Goal: Task Accomplishment & Management: Use online tool/utility

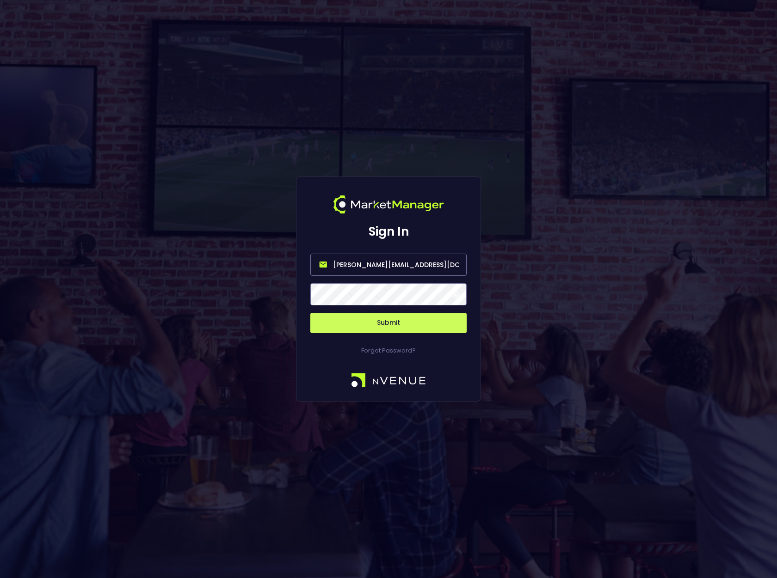
click at [402, 267] on input "[PERSON_NAME][EMAIL_ADDRESS][DOMAIN_NAME]" at bounding box center [388, 265] width 156 height 22
click at [401, 267] on input "[PERSON_NAME][EMAIL_ADDRESS][DOMAIN_NAME]" at bounding box center [388, 265] width 156 height 22
type input "[EMAIL_ADDRESS][DOMAIN_NAME]"
click at [457, 295] on span at bounding box center [455, 294] width 8 height 8
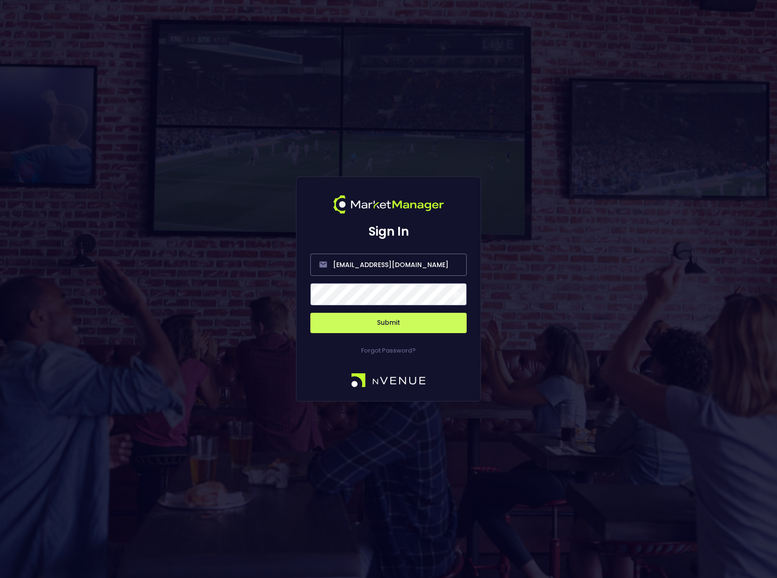
click at [398, 324] on button "Submit" at bounding box center [388, 323] width 156 height 20
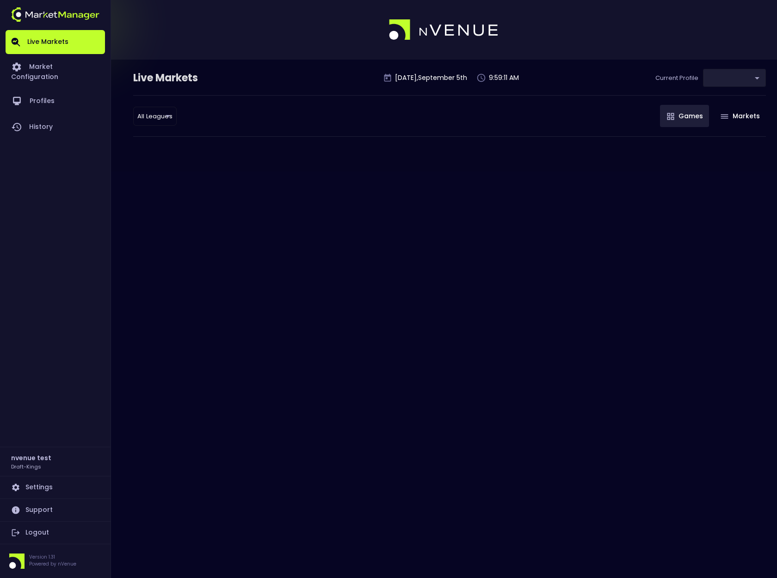
type input "9f4e1e3a-783d-4a9a-9f64-9edc5eb24e20"
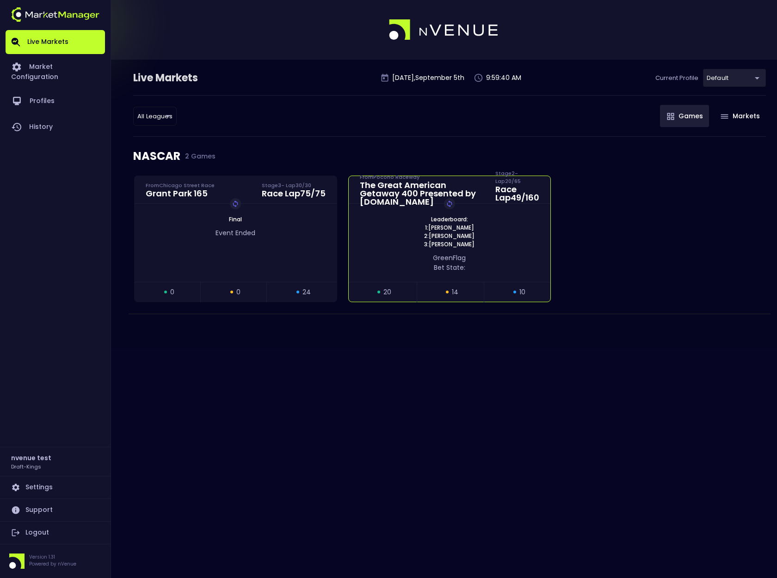
click at [475, 233] on span "2: [PERSON_NAME]" at bounding box center [449, 236] width 56 height 8
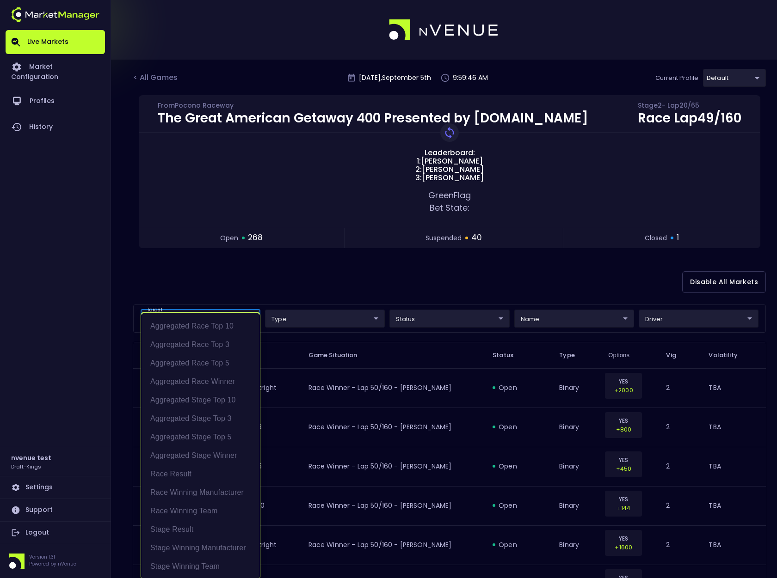
click at [191, 529] on li "Stage Result" at bounding box center [200, 529] width 119 height 18
type input "Stage Result"
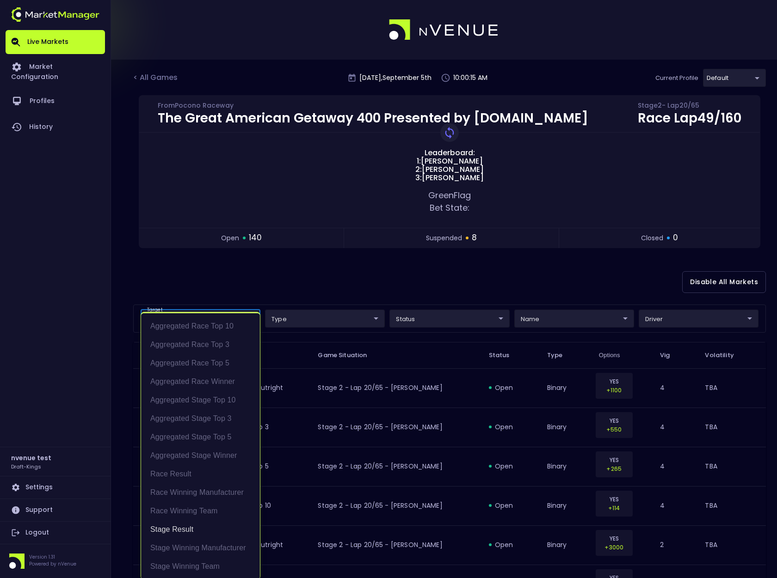
click at [330, 292] on div at bounding box center [388, 289] width 777 height 578
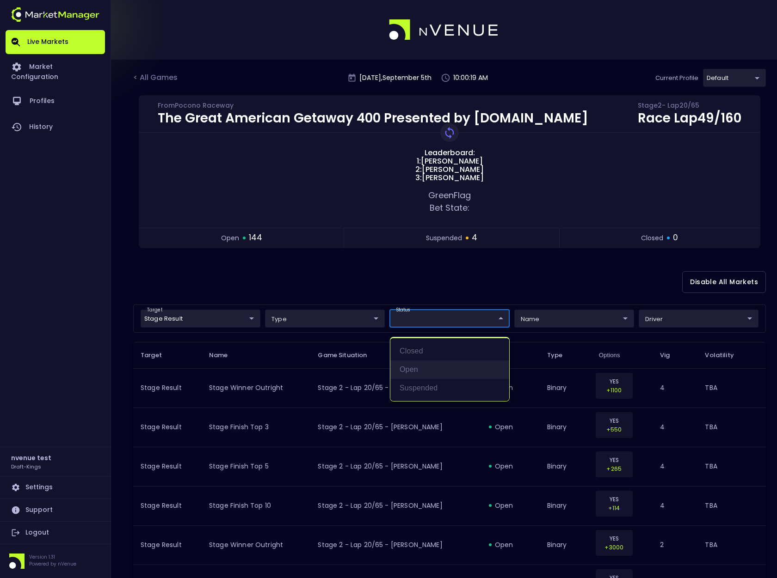
click at [415, 371] on li "open" at bounding box center [449, 370] width 119 height 18
type input "open"
click at [545, 284] on div at bounding box center [388, 289] width 777 height 578
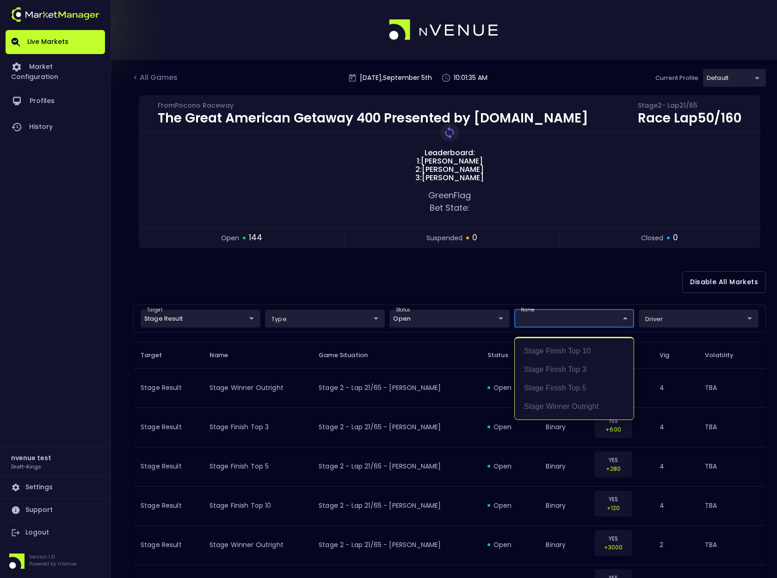
click at [576, 406] on li "Stage Winner Outright" at bounding box center [573, 407] width 119 height 18
type input "Stage Winner Outright"
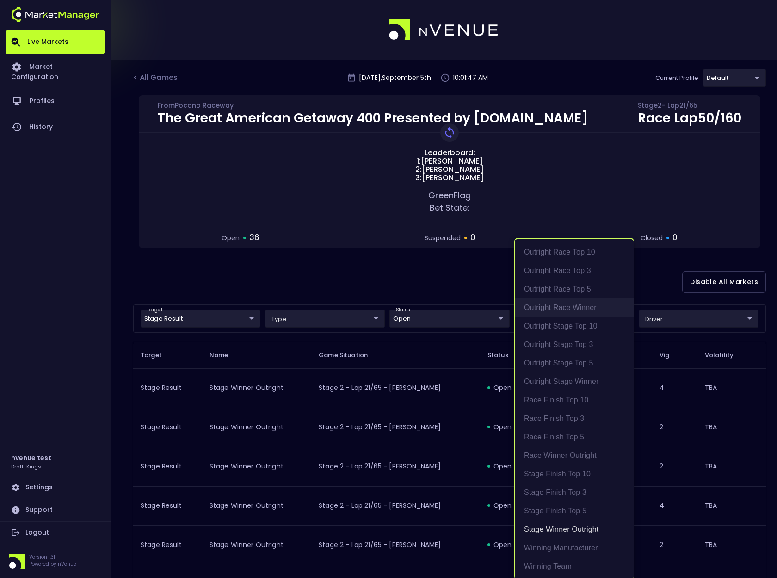
scroll to position [2, 0]
click at [477, 271] on div at bounding box center [388, 289] width 777 height 578
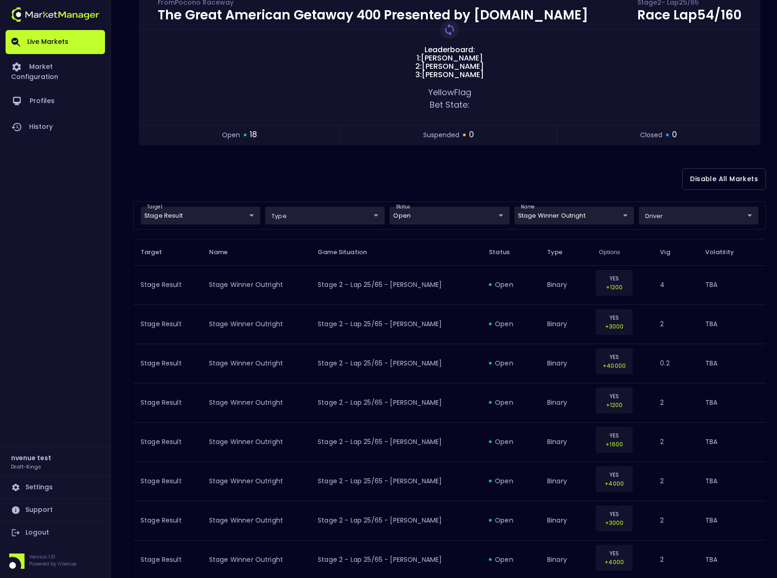
scroll to position [0, 0]
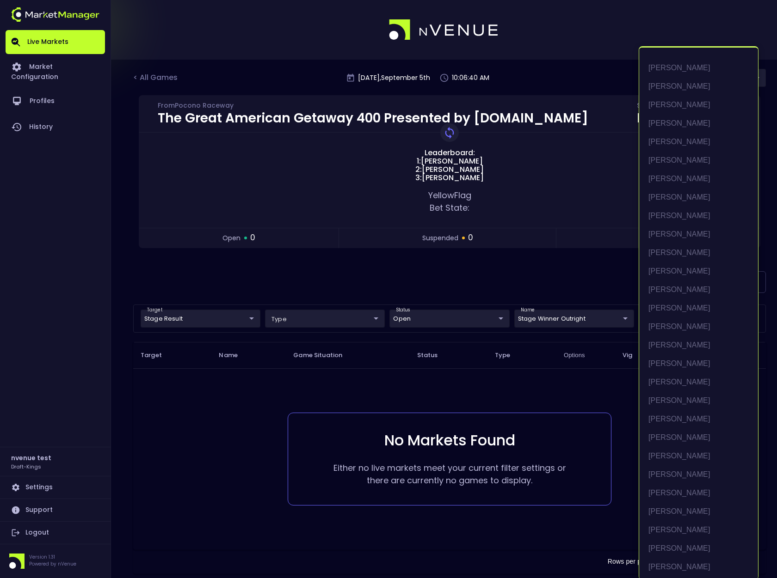
click at [727, 318] on body "Live Markets Market Configuration Profiles History nvenue test Draft-Kings Sett…" at bounding box center [388, 298] width 777 height 596
click at [229, 318] on div at bounding box center [388, 289] width 777 height 578
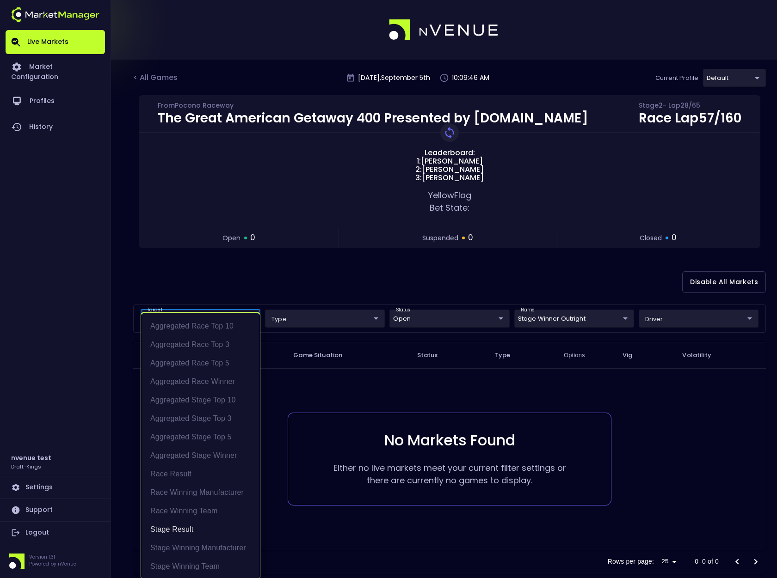
click at [252, 320] on body "Live Markets Market Configuration Profiles History nvenue test Draft-Kings Sett…" at bounding box center [388, 298] width 777 height 596
click at [200, 476] on li "Race Result" at bounding box center [200, 474] width 119 height 18
type input "Stage Result,Race Result"
click at [546, 319] on div at bounding box center [388, 289] width 777 height 578
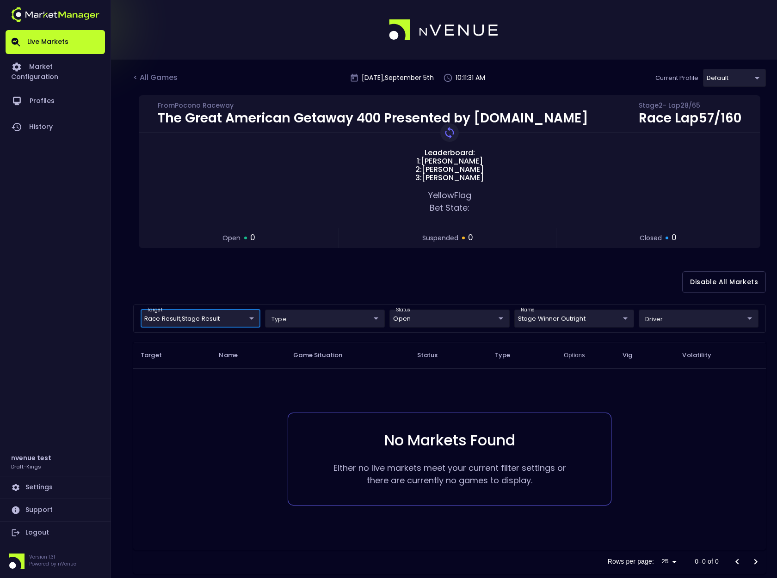
click at [577, 320] on body "Live Markets Market Configuration Profiles History nvenue test Draft-Kings Sett…" at bounding box center [388, 298] width 777 height 596
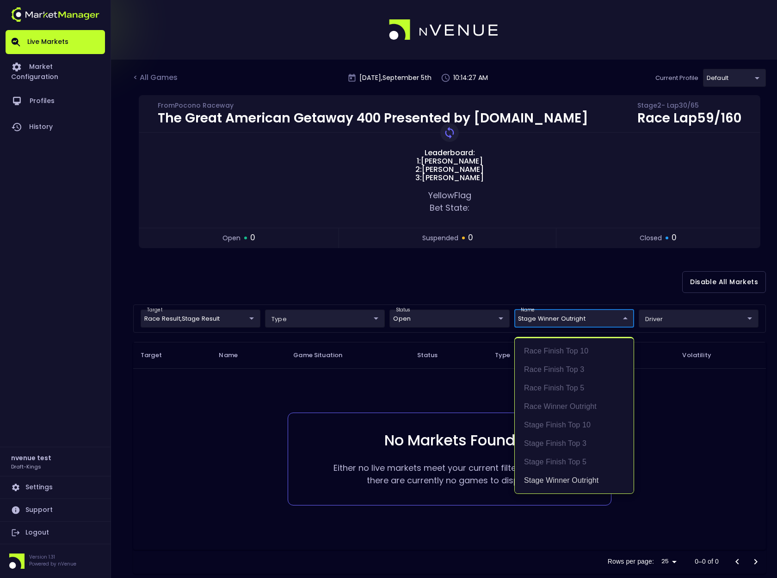
click at [685, 419] on div at bounding box center [388, 289] width 777 height 578
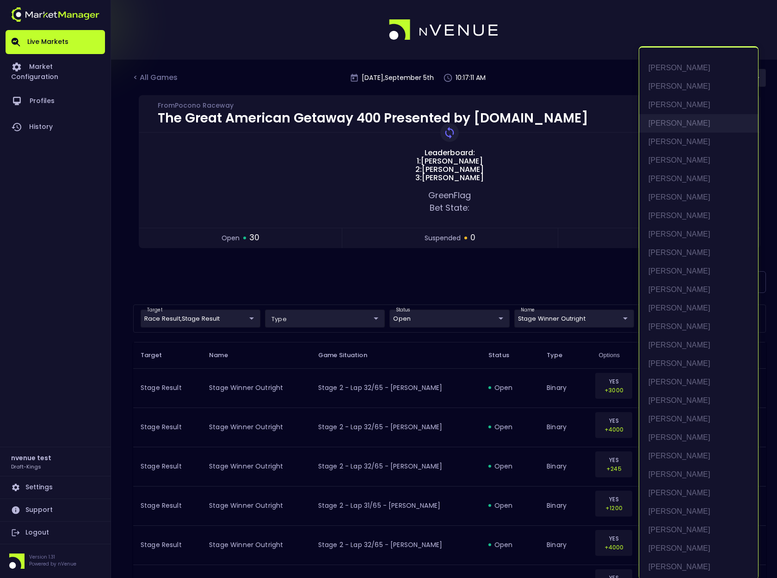
click at [688, 118] on li "[PERSON_NAME]" at bounding box center [698, 123] width 119 height 18
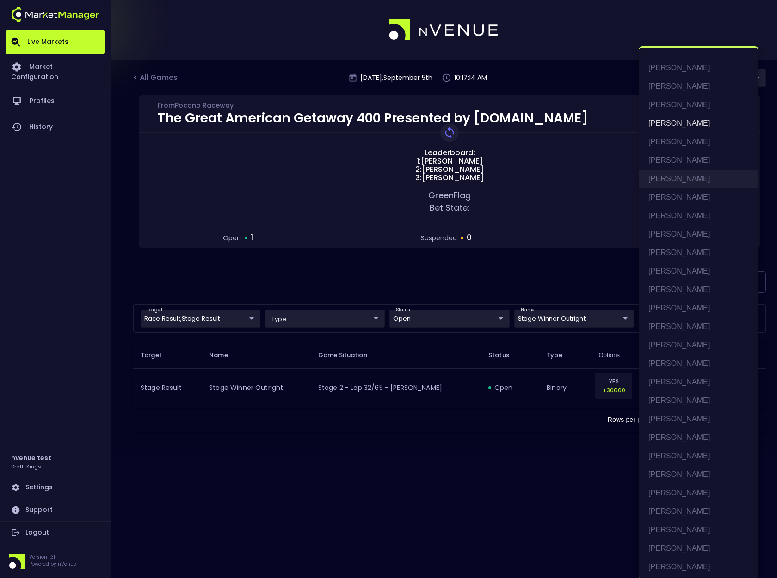
click at [688, 173] on li "[PERSON_NAME]" at bounding box center [698, 179] width 119 height 18
click at [682, 217] on li "[PERSON_NAME]" at bounding box center [698, 216] width 119 height 18
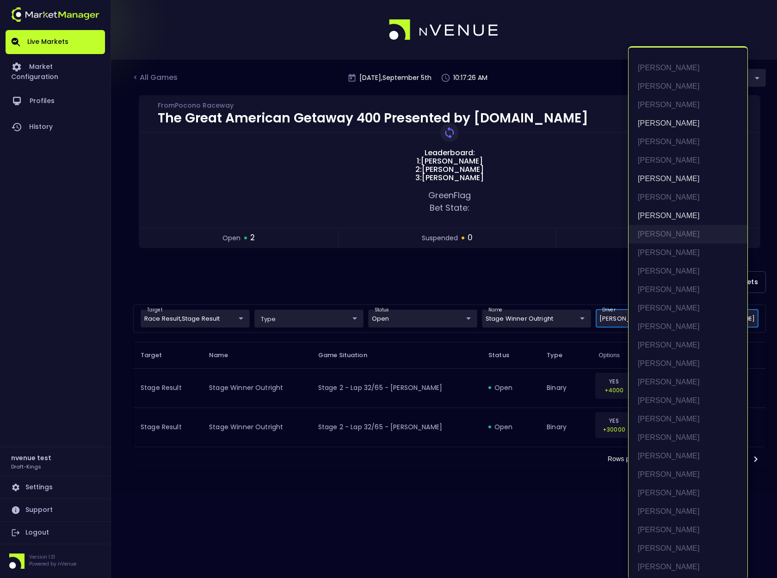
click at [653, 235] on li "[PERSON_NAME]" at bounding box center [687, 234] width 119 height 18
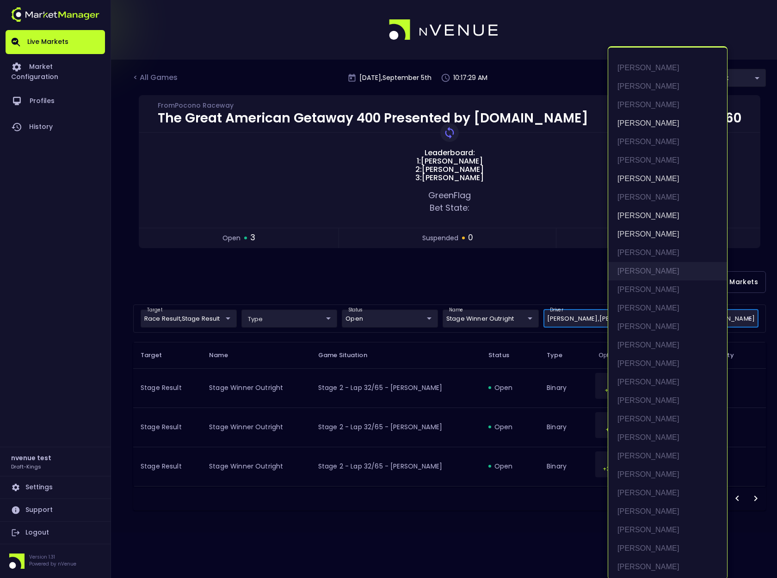
click at [655, 271] on li "[PERSON_NAME]" at bounding box center [667, 271] width 119 height 18
type input "[PERSON_NAME],[PERSON_NAME],[PERSON_NAME],[PERSON_NAME],[PERSON_NAME]"
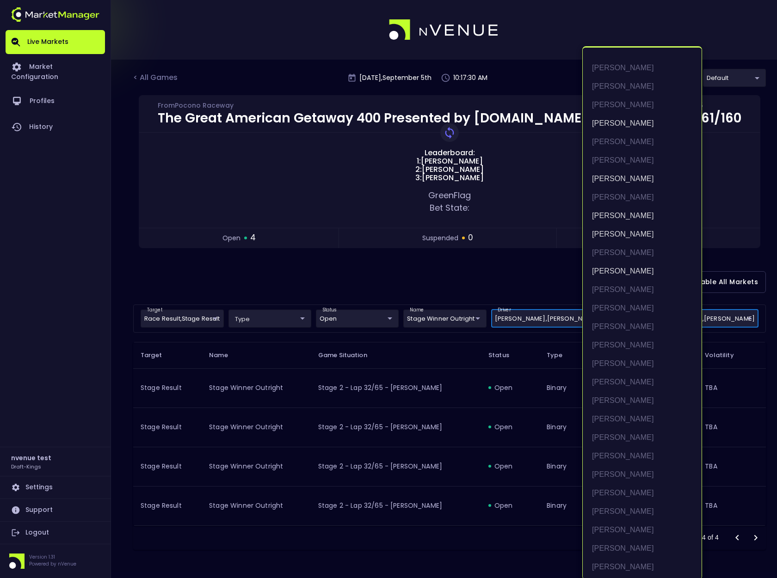
click at [543, 273] on div at bounding box center [388, 289] width 777 height 578
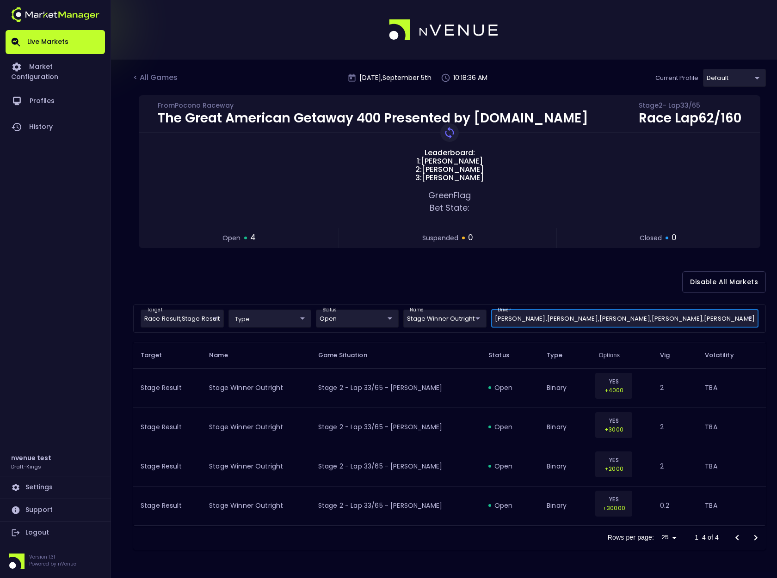
click at [219, 319] on body "Live Markets Market Configuration Profiles History nvenue test Draft-Kings Sett…" at bounding box center [388, 289] width 777 height 578
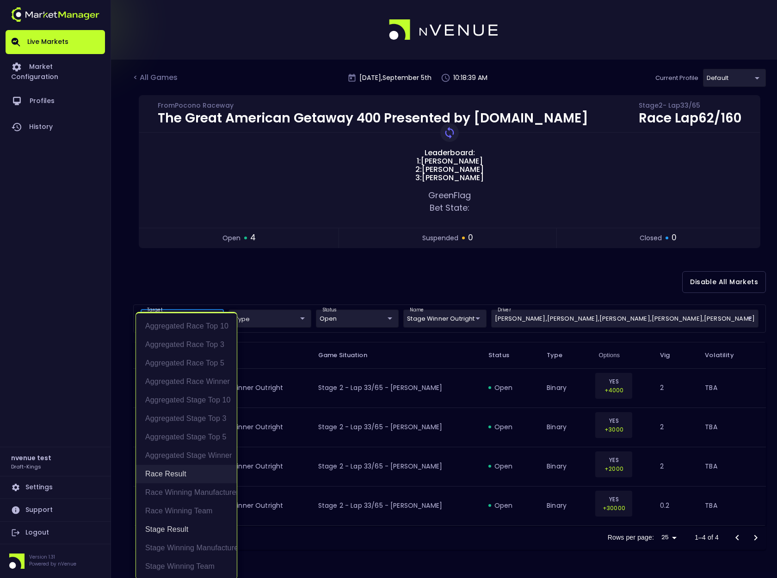
click at [179, 474] on li "Race Result" at bounding box center [186, 474] width 101 height 18
type input "Stage Result"
click at [478, 321] on div at bounding box center [388, 289] width 777 height 578
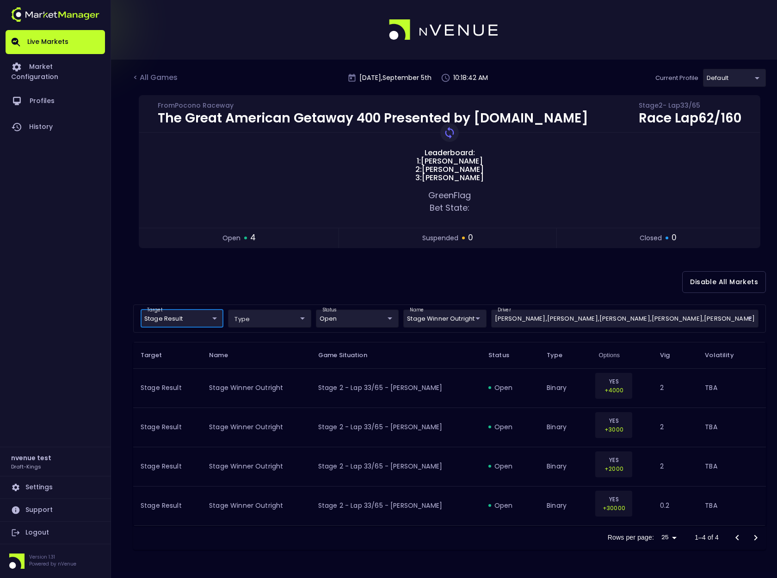
click at [483, 321] on body "Live Markets Market Configuration Profiles History nvenue test Draft-Kings Sett…" at bounding box center [388, 289] width 777 height 578
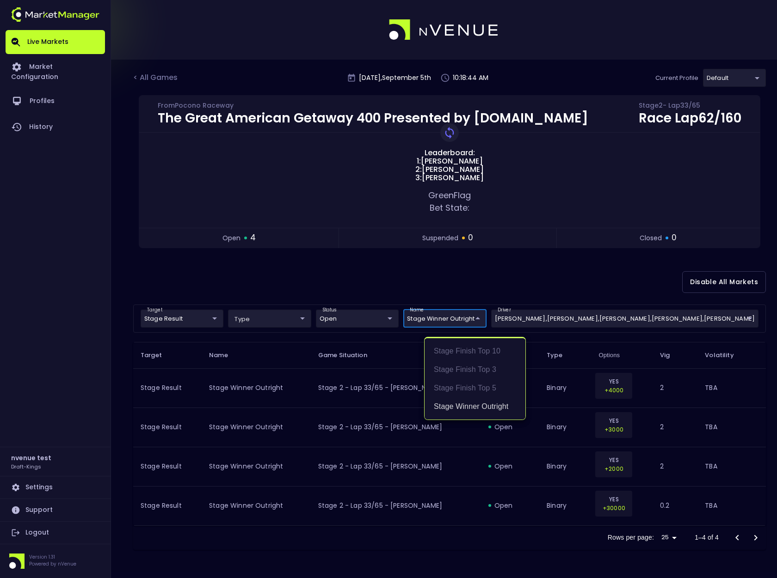
click at [495, 274] on div at bounding box center [388, 289] width 777 height 578
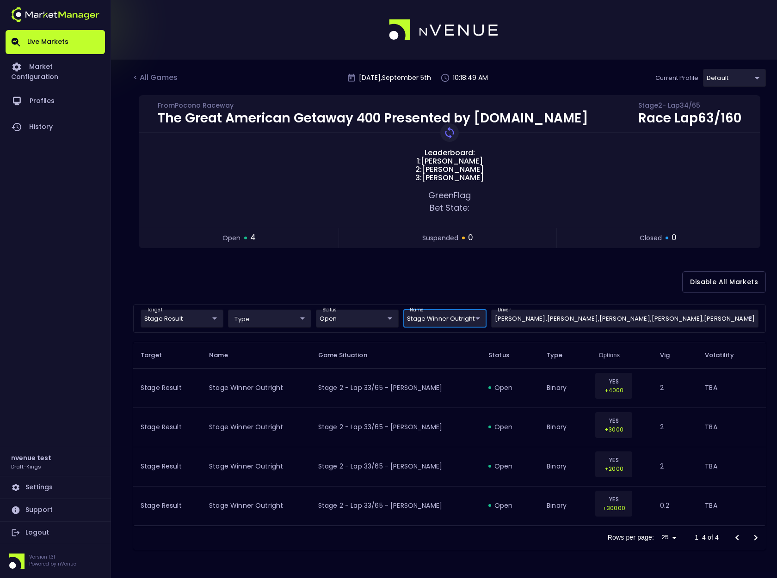
click at [710, 318] on body "Live Markets Market Configuration Profiles History nvenue test Draft-Kings Sett…" at bounding box center [388, 289] width 777 height 578
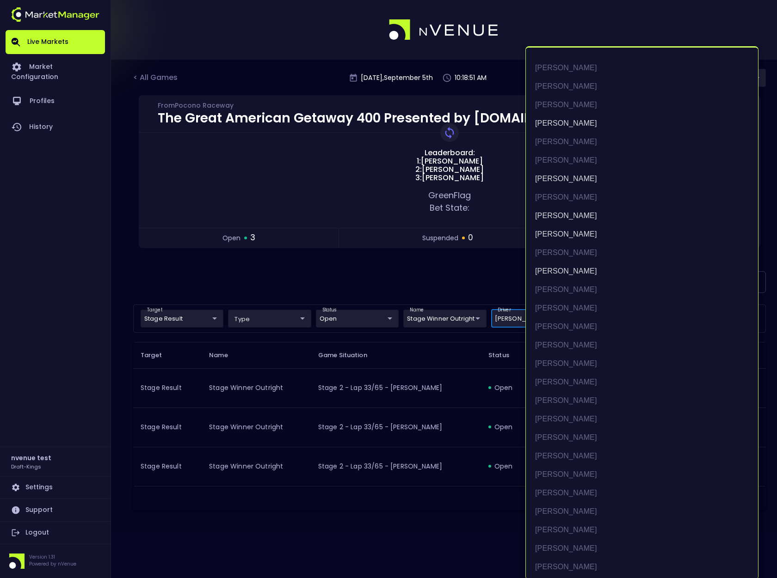
click at [510, 284] on div at bounding box center [388, 289] width 777 height 578
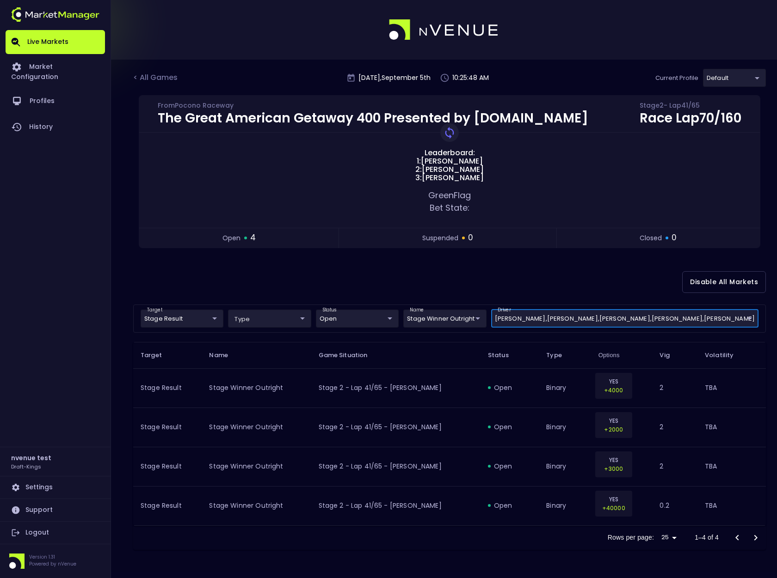
click at [723, 321] on body "Live Markets Market Configuration Profiles History nvenue test Draft-Kings Sett…" at bounding box center [388, 289] width 777 height 578
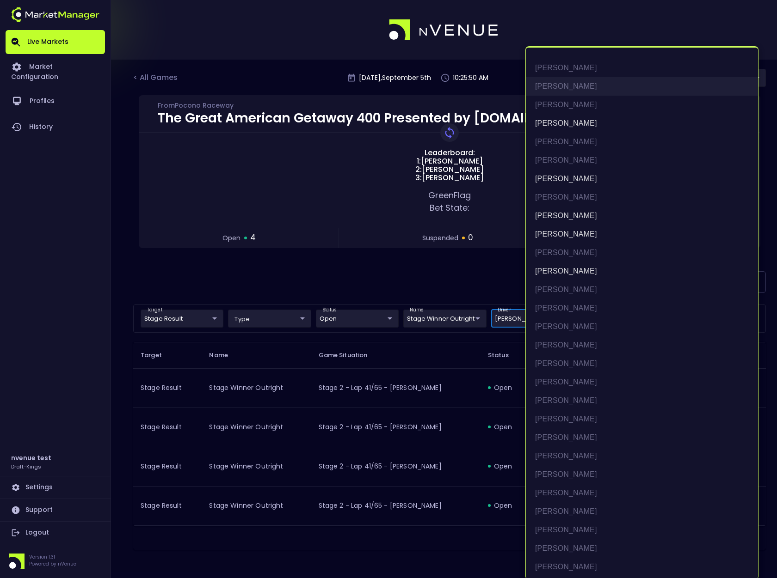
click at [570, 82] on li "[PERSON_NAME]" at bounding box center [642, 86] width 232 height 18
type input "[PERSON_NAME],[PERSON_NAME],[PERSON_NAME],[PERSON_NAME],[PERSON_NAME],[PERSON_N…"
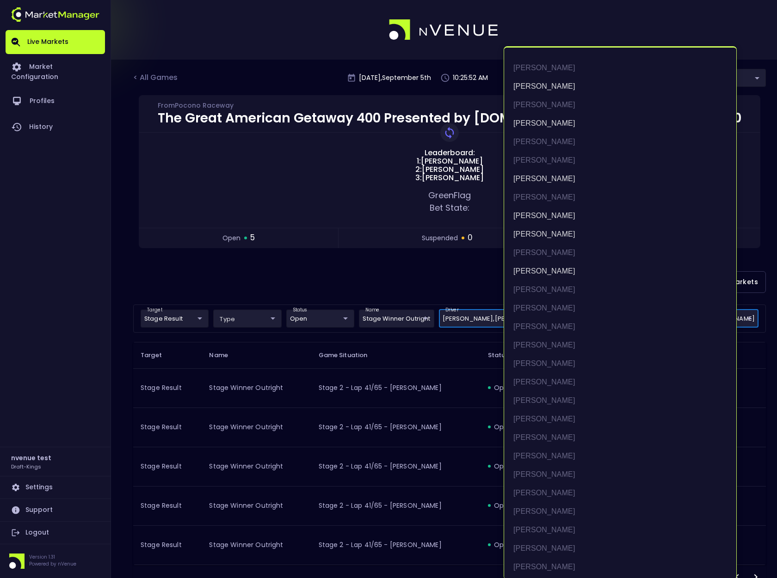
click at [477, 272] on div at bounding box center [388, 289] width 777 height 578
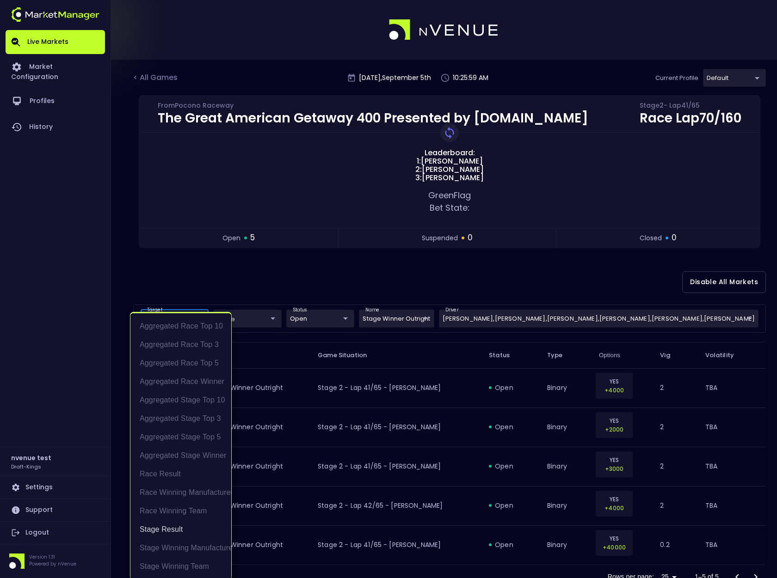
click at [178, 320] on body "Live Markets Market Configuration Profiles History nvenue test Draft-Kings Sett…" at bounding box center [388, 306] width 777 height 612
drag, startPoint x: 183, startPoint y: 529, endPoint x: 191, endPoint y: 516, distance: 15.4
click at [183, 529] on li "Stage Result" at bounding box center [180, 529] width 101 height 18
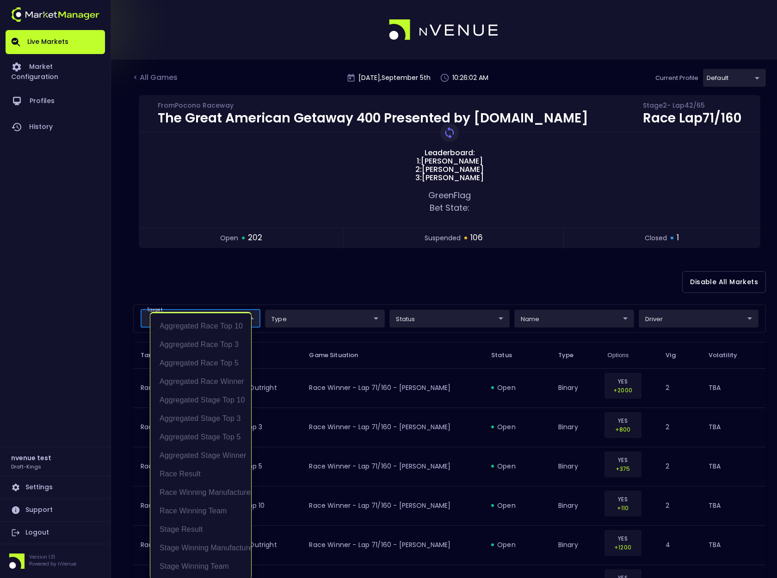
click at [311, 263] on div at bounding box center [388, 289] width 777 height 578
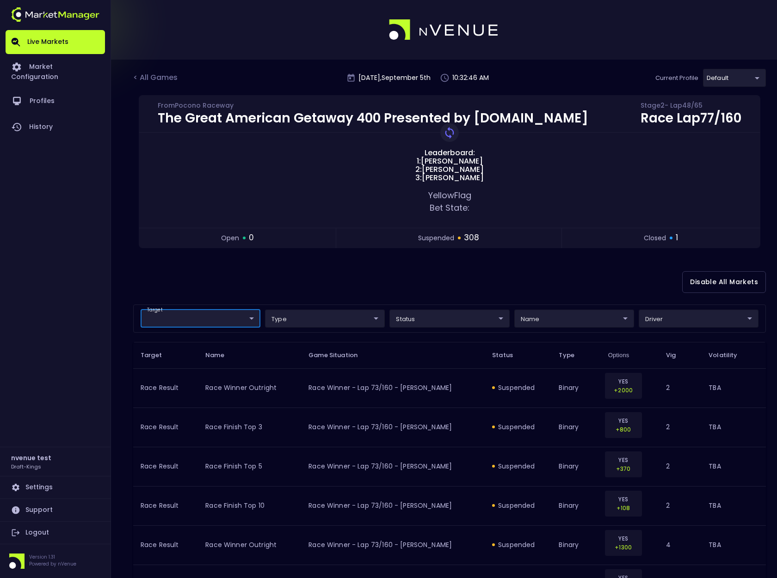
click at [31, 532] on link "Logout" at bounding box center [55, 533] width 99 height 22
